Goal: Book appointment/travel/reservation

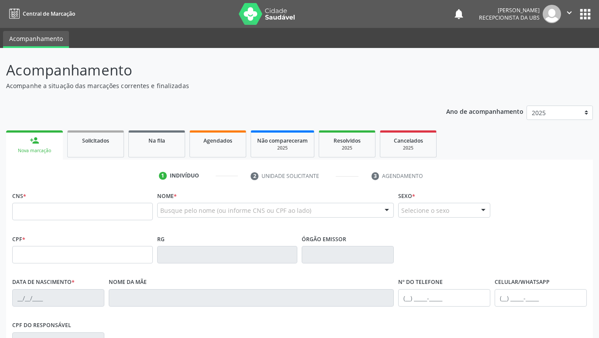
click at [101, 215] on input "text" at bounding box center [82, 211] width 141 height 17
type input "708 4067 0543 3767"
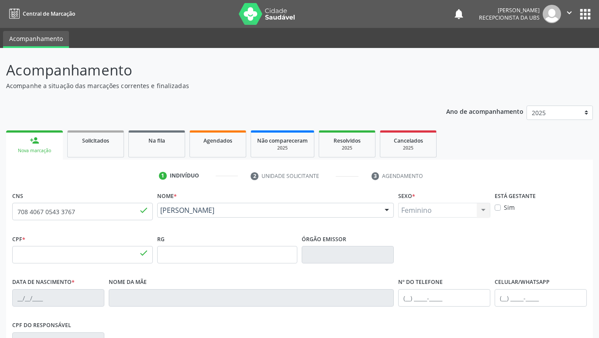
type input "133.001.734-00"
type input "02[DATE]"
type input "[PERSON_NAME]"
type input "[PHONE_NUMBER]"
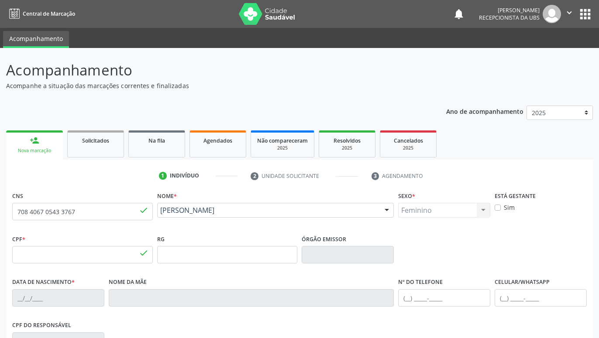
type input "064.677.614-21"
type input "103"
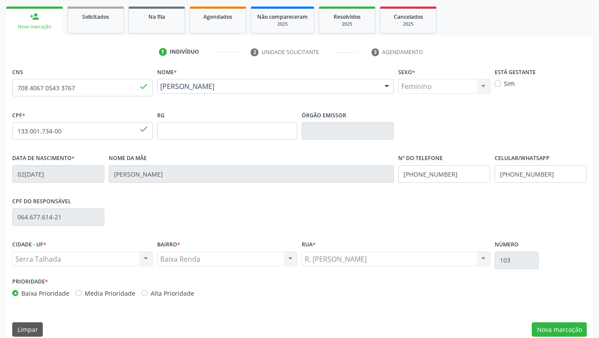
scroll to position [135, 0]
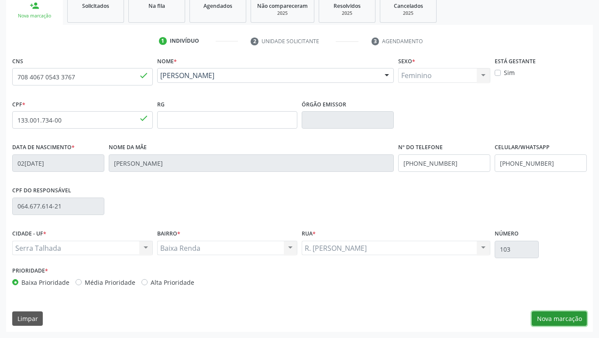
click at [553, 316] on button "Nova marcação" at bounding box center [559, 319] width 55 height 15
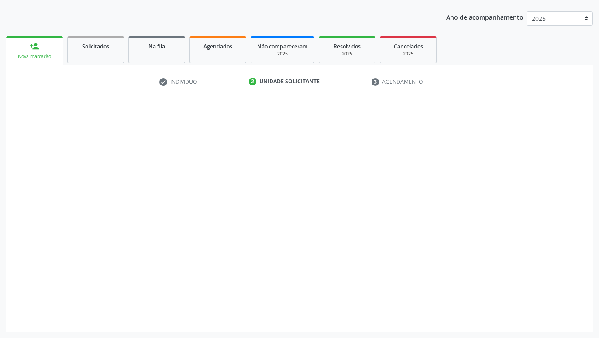
scroll to position [94, 0]
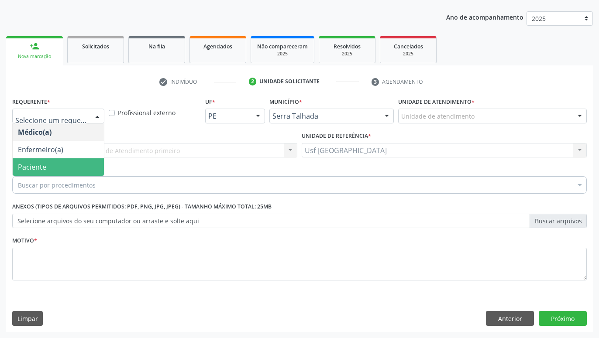
click at [60, 161] on span "Paciente" at bounding box center [58, 166] width 91 height 17
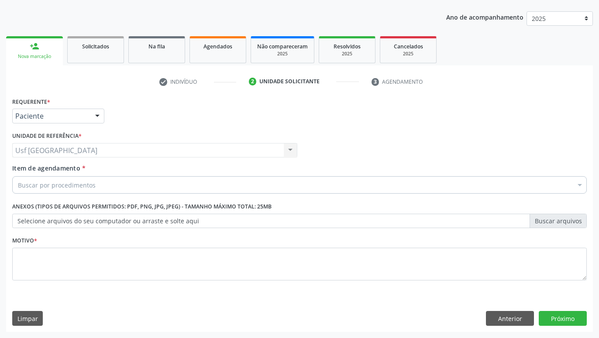
click at [104, 189] on div "Buscar por procedimentos" at bounding box center [299, 184] width 574 height 17
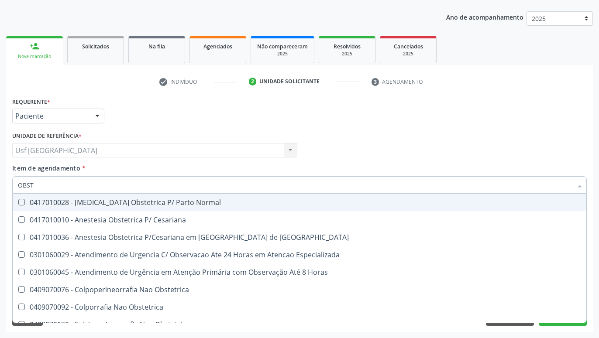
type input "OBSTE"
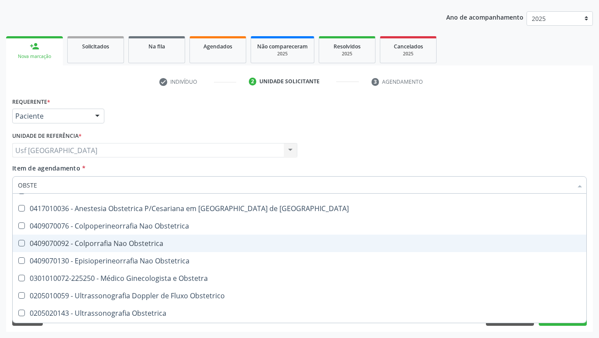
scroll to position [45, 0]
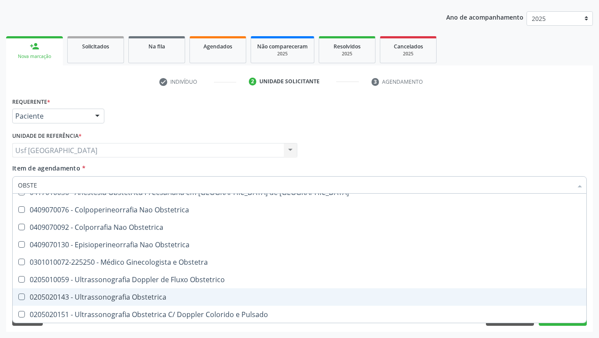
click at [154, 294] on div "0205020143 - Ultrassonografia Obstetrica" at bounding box center [299, 297] width 563 height 7
checkbox Obstetrica "true"
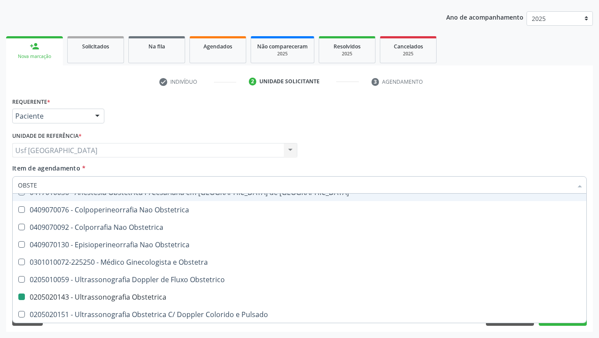
click at [372, 129] on div "Requerente * Paciente Médico(a) Enfermeiro(a) Paciente Nenhum resultado encontr…" at bounding box center [299, 112] width 579 height 34
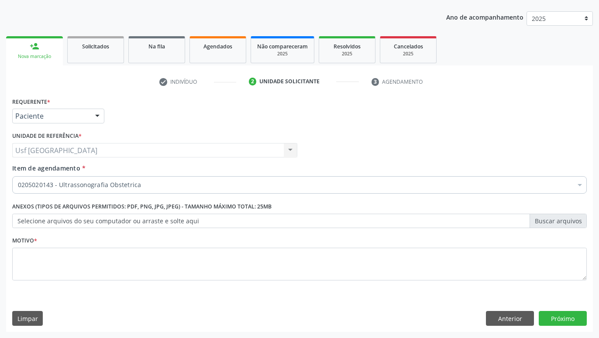
scroll to position [0, 0]
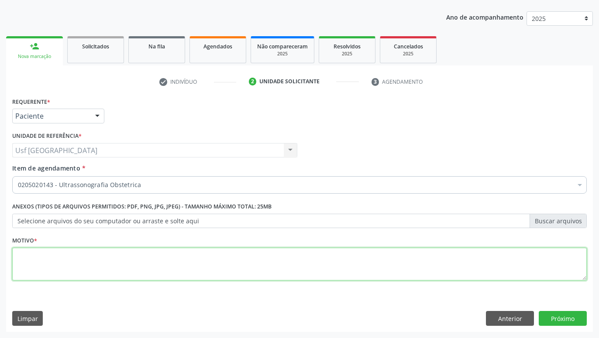
click at [334, 279] on textarea at bounding box center [299, 264] width 574 height 33
type textarea "."
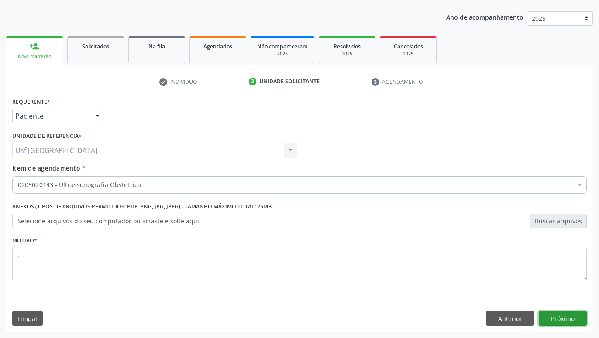
click at [584, 316] on button "Próximo" at bounding box center [563, 318] width 48 height 15
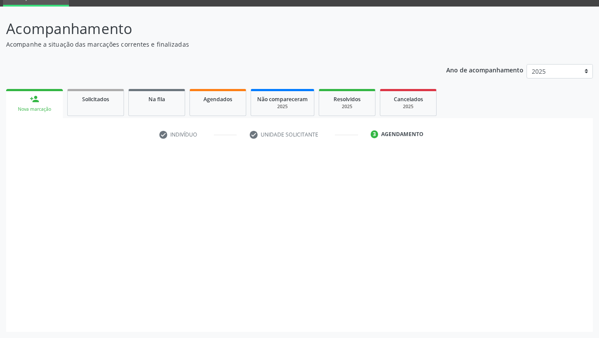
scroll to position [41, 0]
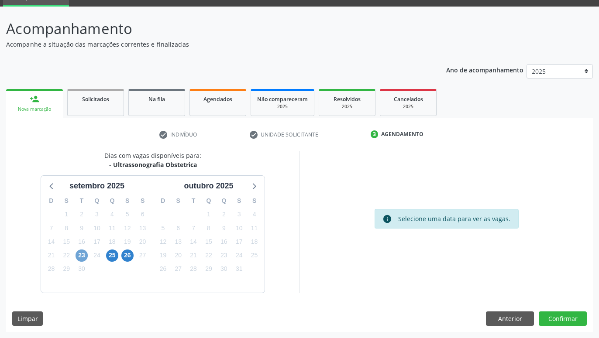
click at [79, 254] on span "23" at bounding box center [82, 256] width 12 height 12
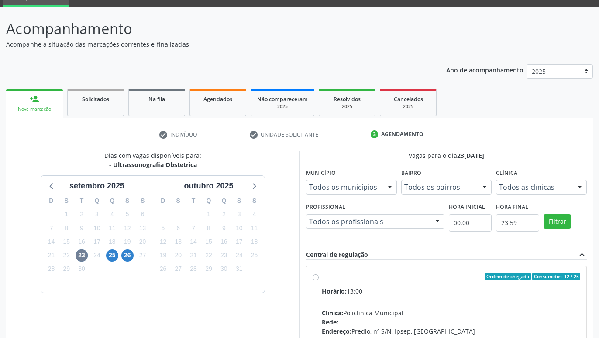
click at [319, 277] on div "Ordem de chegada Consumidos: 12 / 25 Horário: 13:00 Clínica: Policlinica Munici…" at bounding box center [447, 340] width 268 height 134
radio input "true"
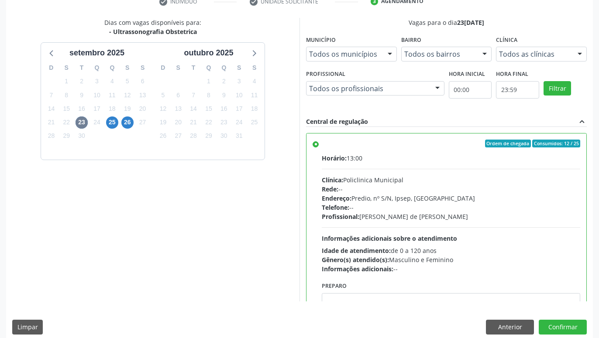
scroll to position [183, 0]
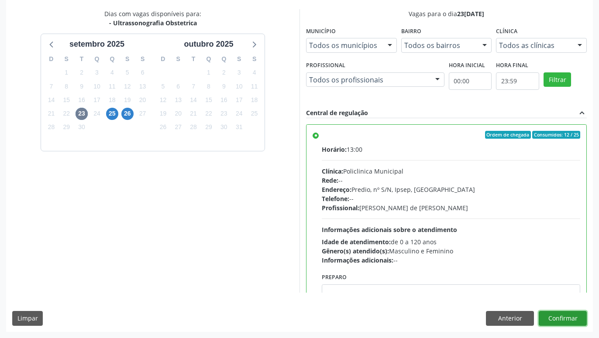
click at [572, 315] on button "Confirmar" at bounding box center [563, 318] width 48 height 15
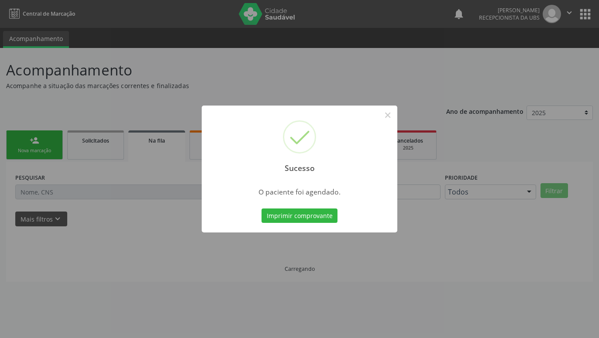
scroll to position [0, 0]
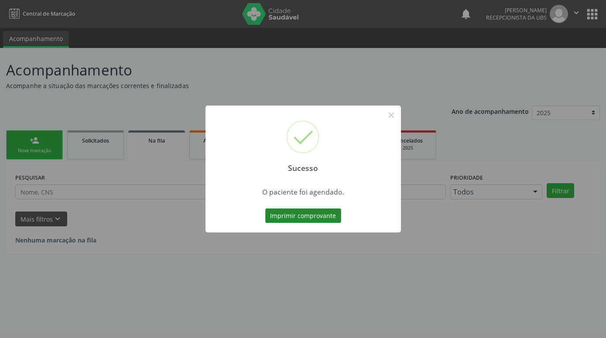
click at [321, 215] on button "Imprimir comprovante" at bounding box center [303, 216] width 76 height 15
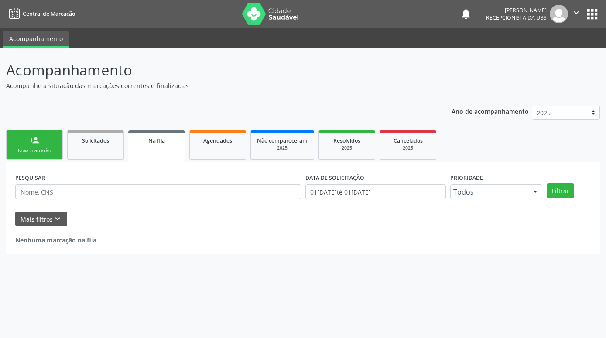
click at [32, 149] on div "Nova marcação" at bounding box center [35, 151] width 44 height 7
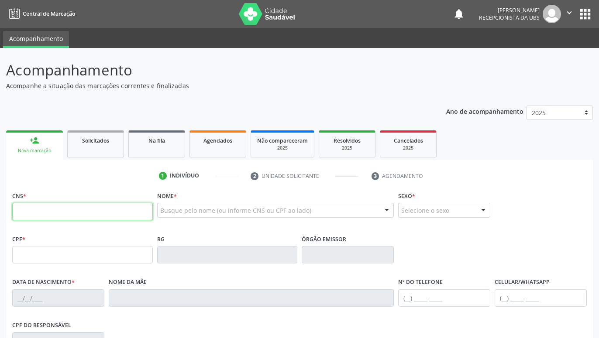
click at [60, 210] on input "text" at bounding box center [82, 211] width 141 height 17
paste input "708 4067 0543 3767"
type input "708 4067 0543 3767"
type input "133.001.734-00"
type input "02[DATE]"
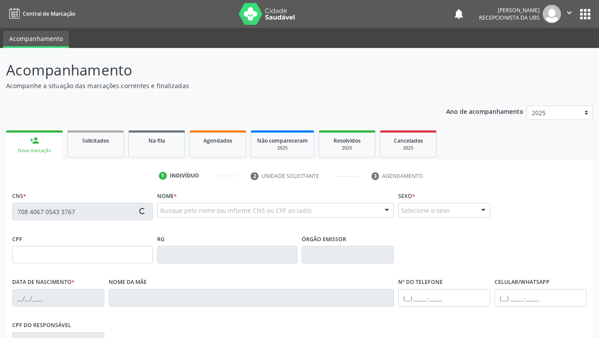
type input "[PERSON_NAME]"
type input "[PHONE_NUMBER]"
type input "064.677.614-21"
type input "103"
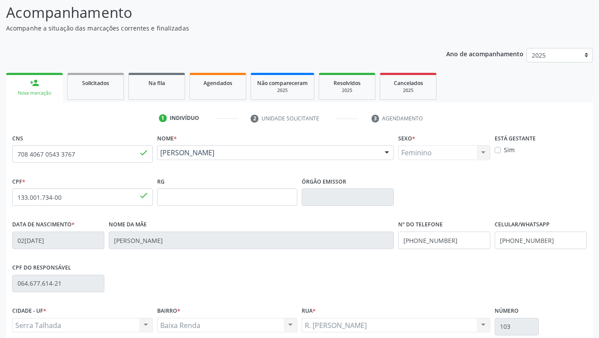
scroll to position [134, 0]
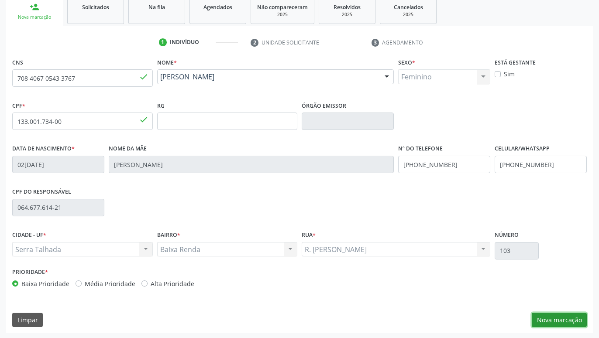
click at [549, 319] on button "Nova marcação" at bounding box center [559, 320] width 55 height 15
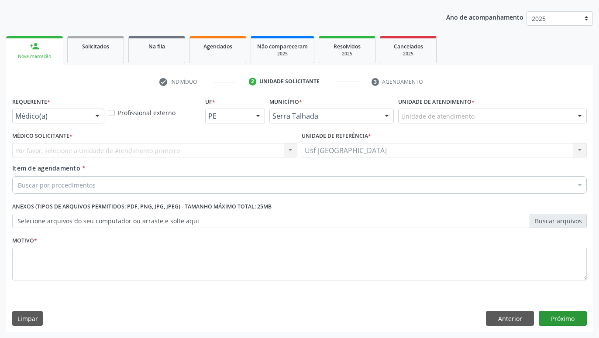
scroll to position [94, 0]
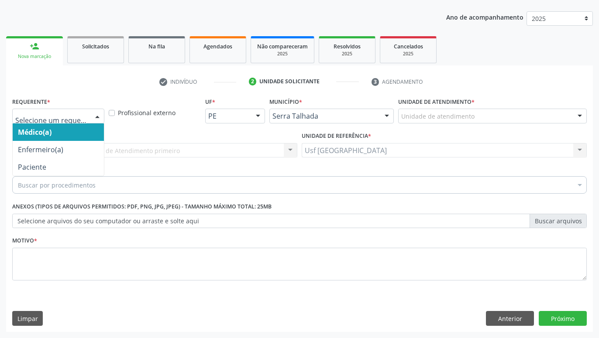
click at [88, 119] on div "Médico(a) Enfermeiro(a) Paciente Nenhum resultado encontrado para: " " Não há n…" at bounding box center [58, 116] width 92 height 15
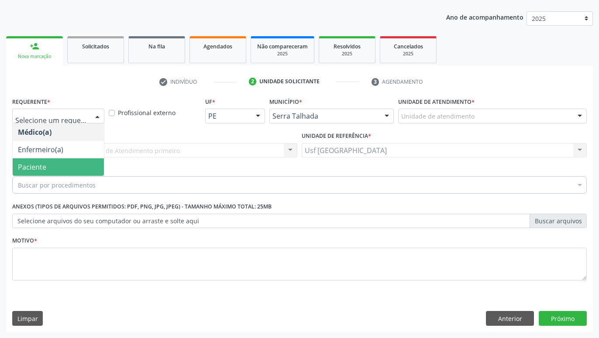
click at [67, 168] on span "Paciente" at bounding box center [58, 166] width 91 height 17
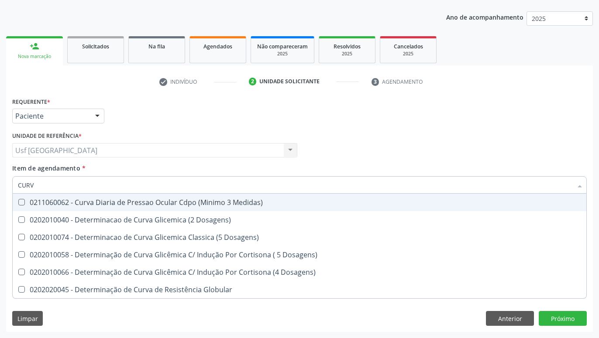
type input "CURVA"
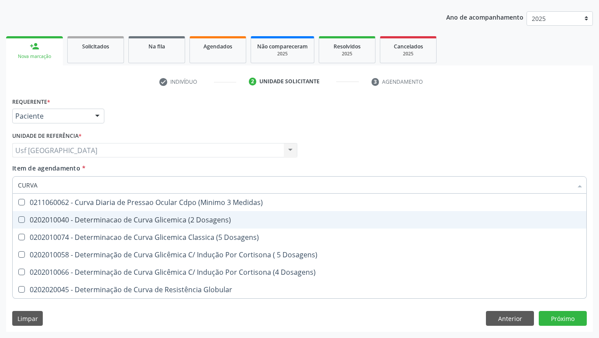
click at [124, 219] on div "0202010040 - Determinacao de Curva Glicemica (2 Dosagens)" at bounding box center [299, 219] width 563 height 7
checkbox Dosagens\) "true"
type input "CUR"
checkbox Dosagens\) "false"
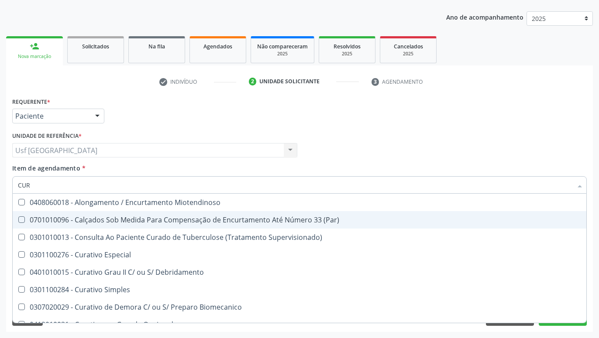
type input "CU"
checkbox Dosagens\) "false"
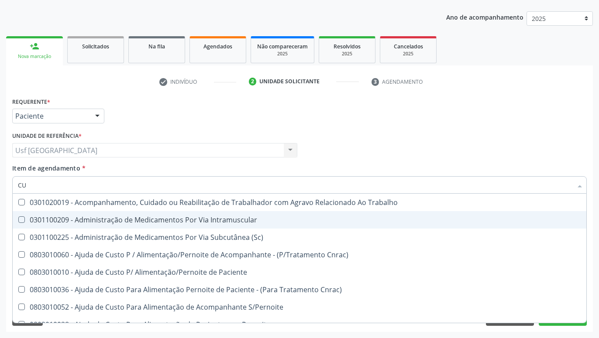
type input "C"
checkbox Dosagens\) "false"
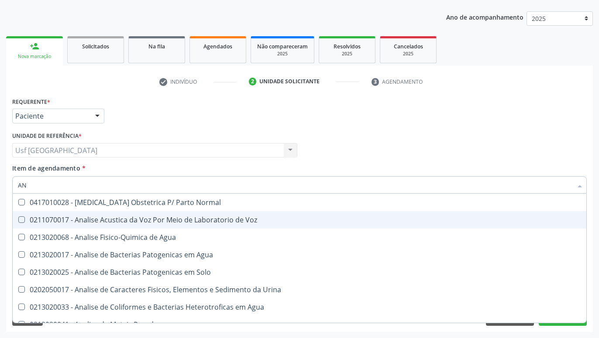
type input "A"
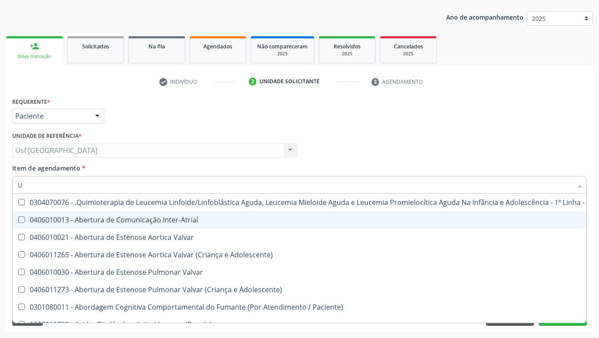
type input "UR"
checkbox Ramos "true"
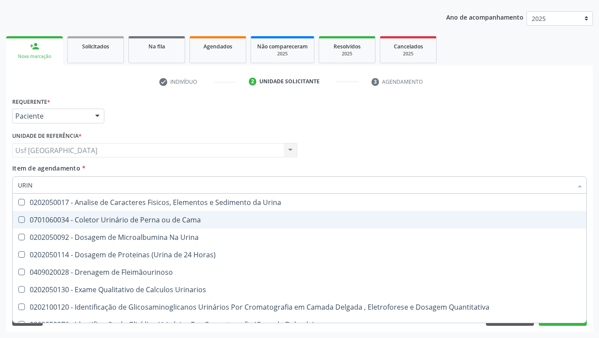
type input "URINA"
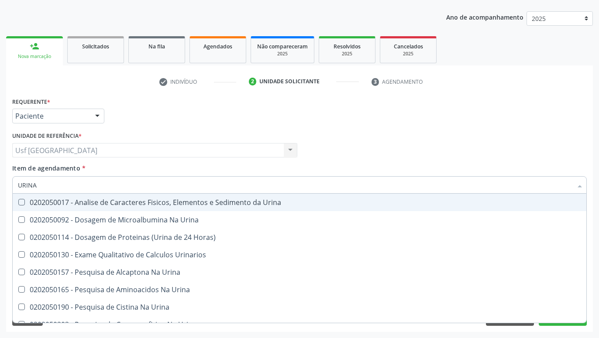
click at [122, 211] on span "0202050017 - Analise de Caracteres Fisicos, Elementos e Sedimento da Urina" at bounding box center [300, 202] width 574 height 17
checkbox Urina "true"
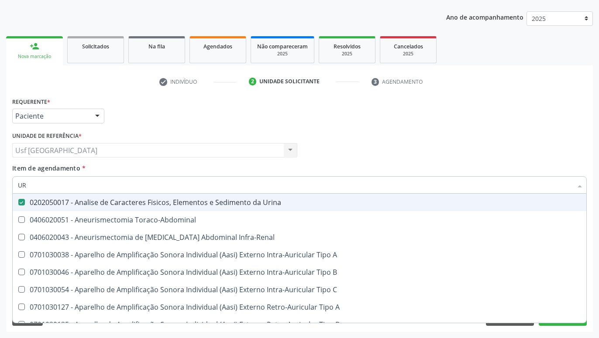
type input "U"
checkbox Urina "false"
checkbox Cônica "false"
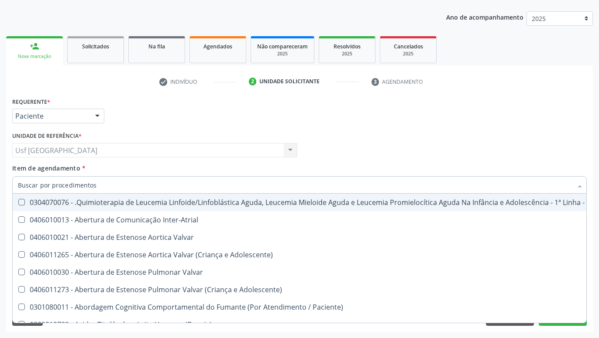
checkbox Urina "false"
checkbox Articulacoes "true"
checkbox Dosagens\) "false"
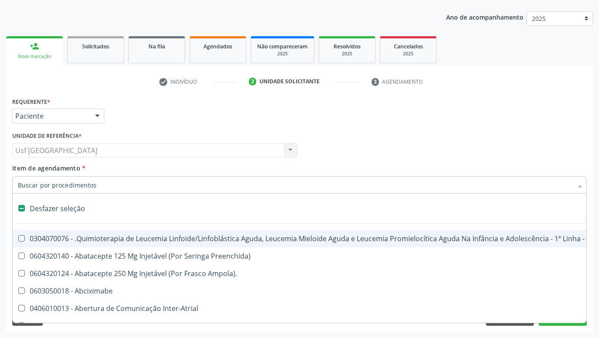
type input "H"
checkbox Urina "false"
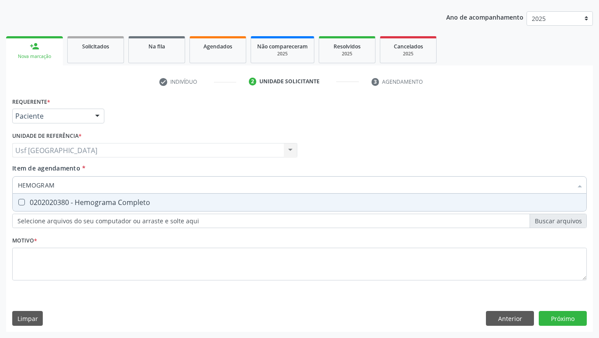
type input "HEMOGRAMA"
click at [94, 206] on div "0202020380 - Hemograma Completo" at bounding box center [299, 202] width 563 height 7
checkbox Completo "true"
type input "HEMOG"
checkbox Completo "false"
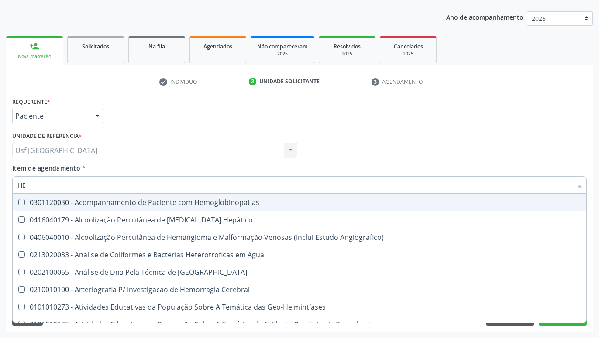
type input "H"
checkbox Completo "false"
checkbox Folheto "true"
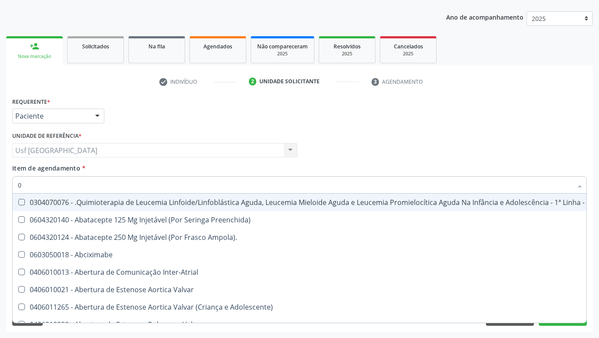
type input "02"
checkbox Coração "true"
checkbox Urina "false"
checkbox Infusão "true"
type input "020"
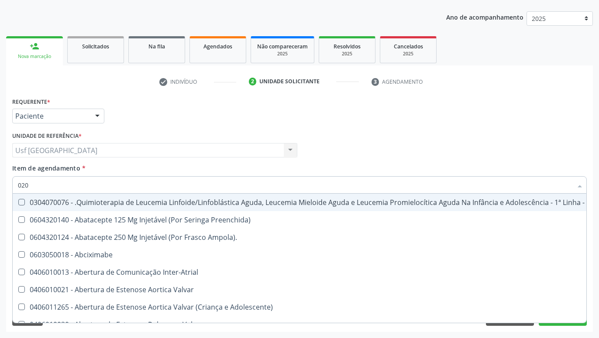
checkbox Fígado "true"
checkbox Coração "false"
checkbox Mental "true"
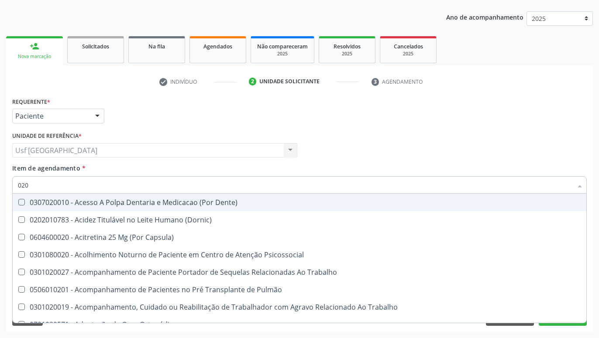
type input "0202"
checkbox Capsula\) "true"
checkbox Urina "false"
checkbox Arquitetura "true"
checkbox Biologica "true"
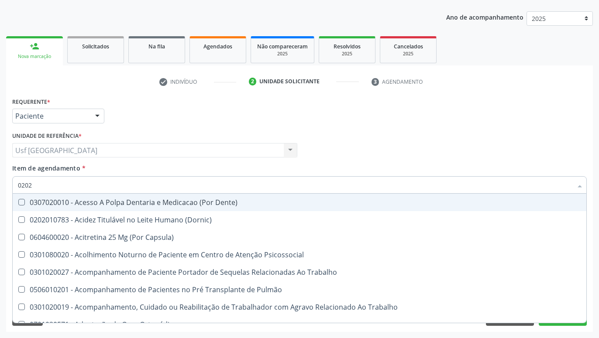
checkbox Dosagens\) "false"
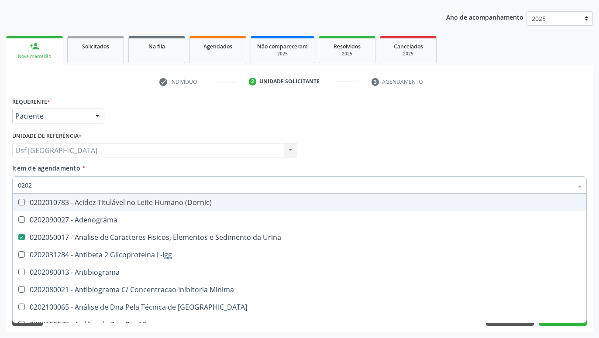
type input "02020"
checkbox Parceria\) "true"
checkbox Dosagens\) "false"
checkbox Zinco "true"
checkbox Completo "false"
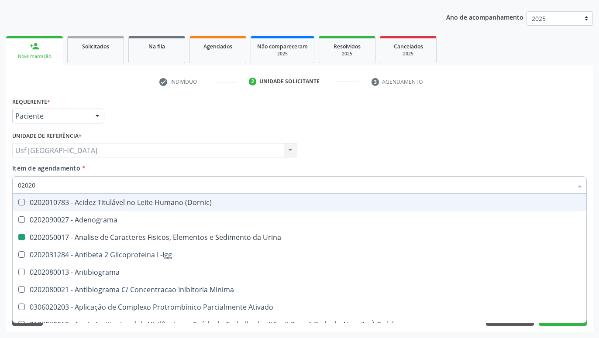
type input "020208"
checkbox Urina "false"
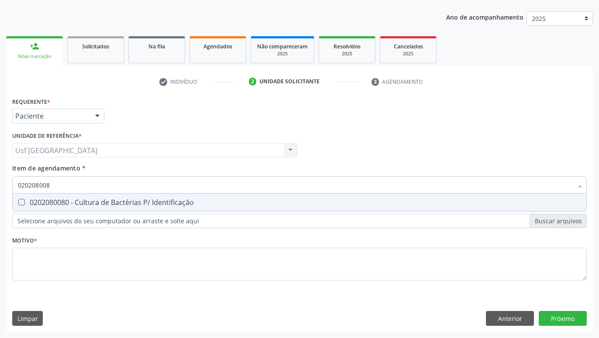
type input "0202080080"
click at [183, 209] on span "0202080080 - Cultura de Bactérias P/ Identificação" at bounding box center [300, 202] width 574 height 17
checkbox Identificação "true"
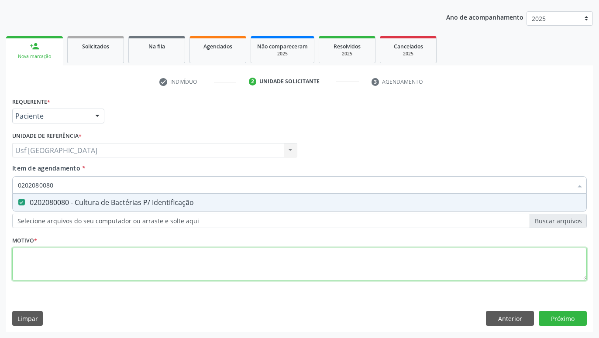
click at [162, 272] on textarea at bounding box center [299, 264] width 574 height 33
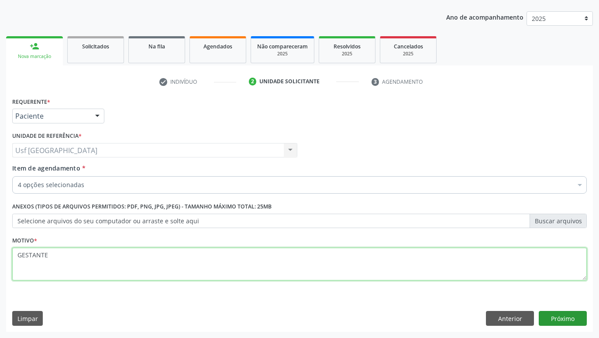
type textarea "GESTANTE"
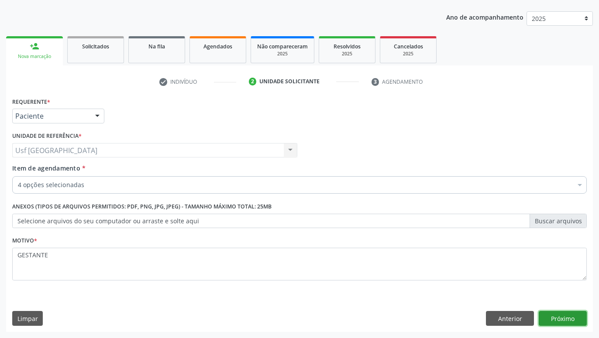
click at [551, 320] on button "Próximo" at bounding box center [563, 318] width 48 height 15
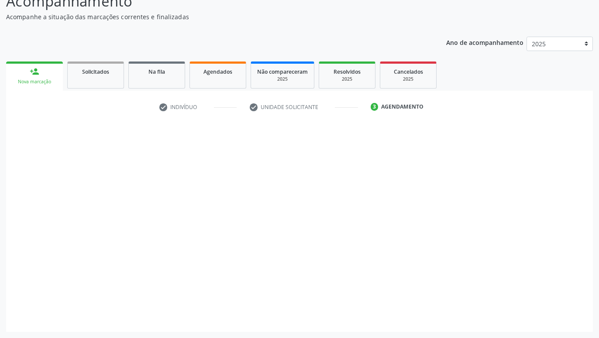
scroll to position [69, 0]
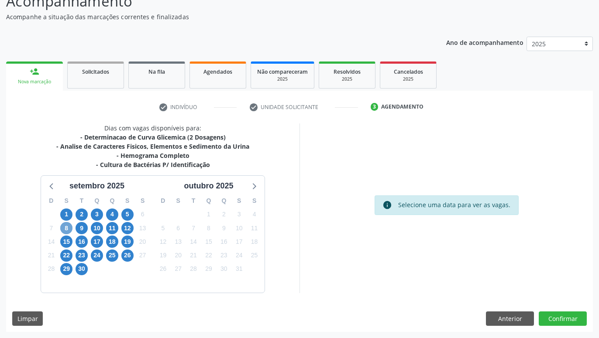
click at [63, 225] on span "8" at bounding box center [66, 228] width 12 height 12
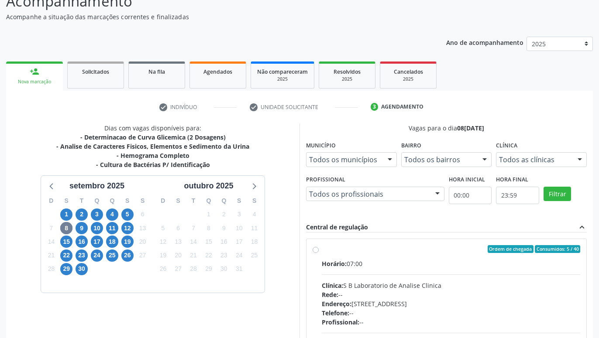
click at [322, 249] on label "Ordem de chegada Consumidos: 5 / 40 Horário: 07:00 Clínica: S B Laboratorio de …" at bounding box center [451, 312] width 258 height 134
click at [314, 249] on input "Ordem de chegada Consumidos: 5 / 40 Horário: 07:00 Clínica: S B Laboratorio de …" at bounding box center [316, 249] width 6 height 8
radio input "true"
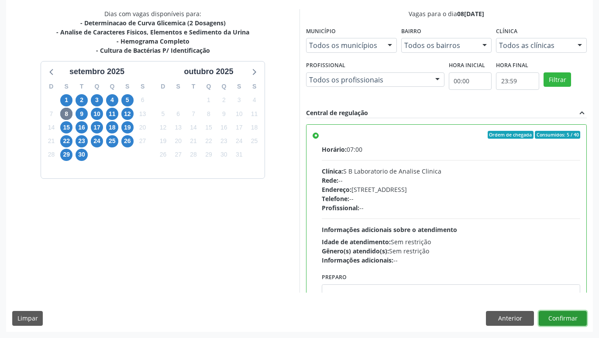
click at [579, 320] on button "Confirmar" at bounding box center [563, 318] width 48 height 15
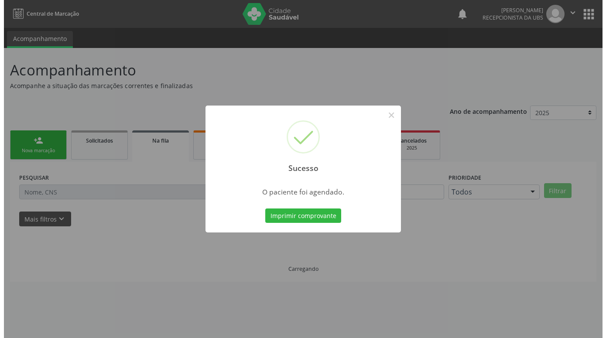
scroll to position [0, 0]
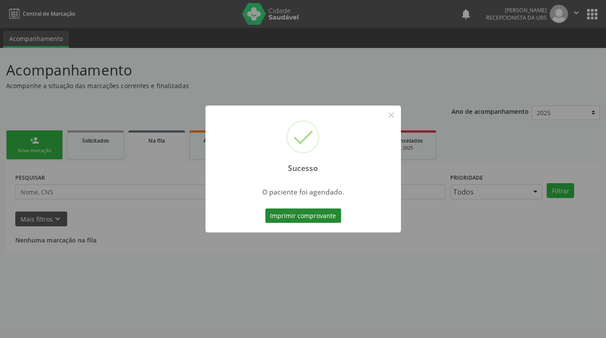
click at [320, 211] on button "Imprimir comprovante" at bounding box center [303, 216] width 76 height 15
